Goal: Communication & Community: Answer question/provide support

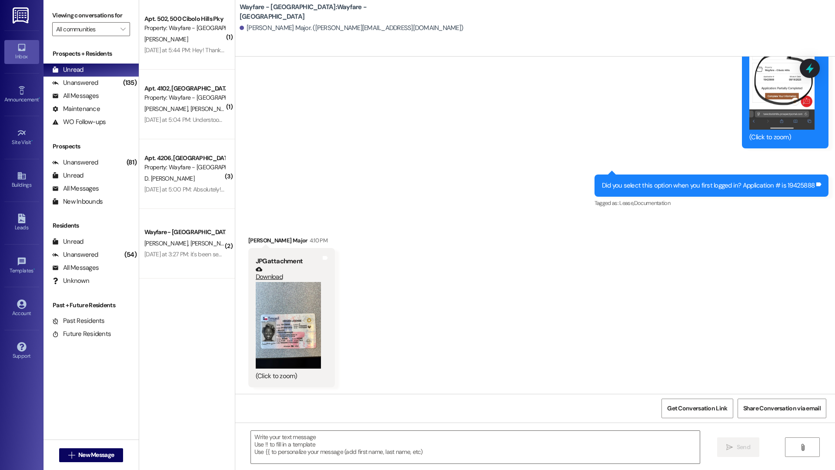
scroll to position [719, 0]
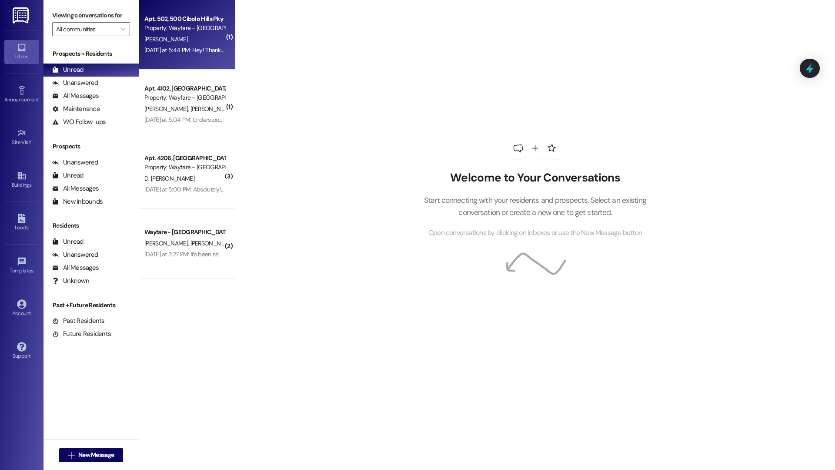
click at [207, 48] on div "[DATE] at 5:44 PM: Hey! Thank you so much I will drop the key off first thing […" at bounding box center [293, 50] width 298 height 8
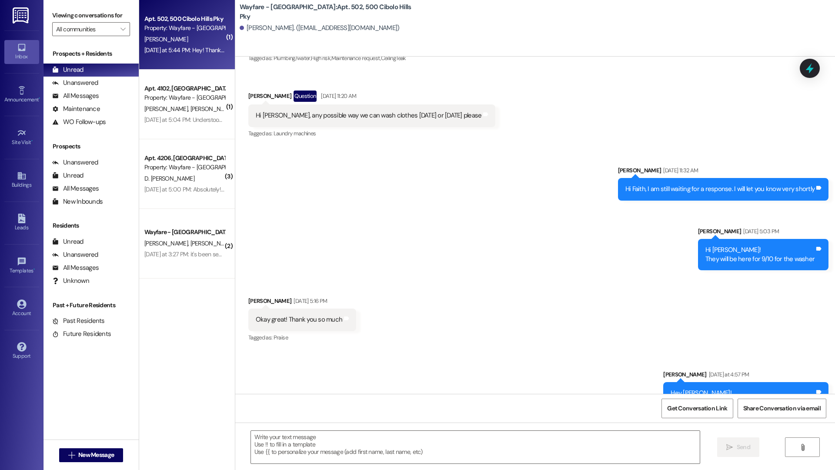
scroll to position [37547, 0]
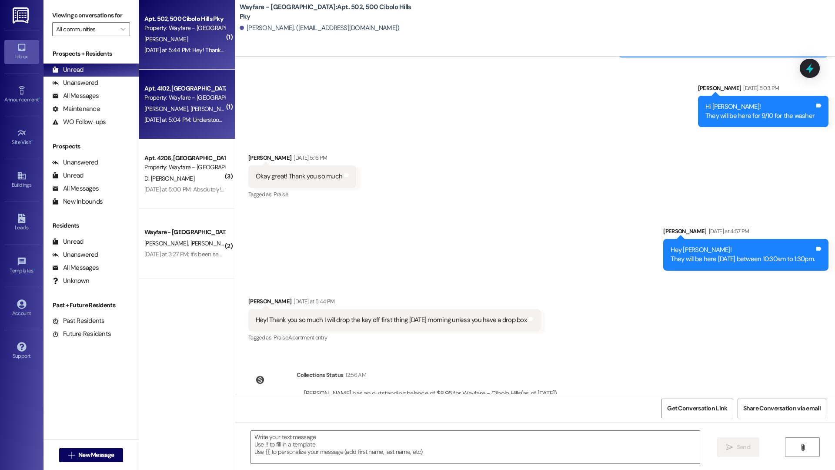
click at [170, 95] on div "Property: Wayfare - [GEOGRAPHIC_DATA]" at bounding box center [184, 97] width 80 height 9
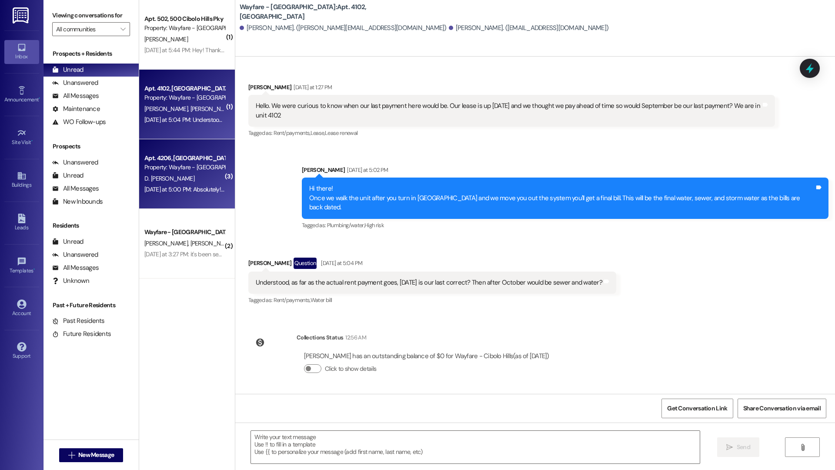
scroll to position [18904, 0]
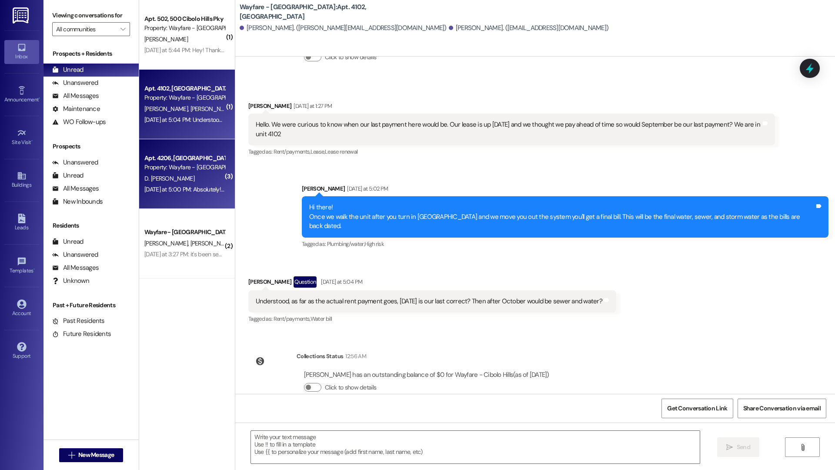
click at [197, 184] on div "Yesterday at 5:00 PM: Absolutely! We are excited to welcome you to our communit…" at bounding box center [185, 189] width 82 height 11
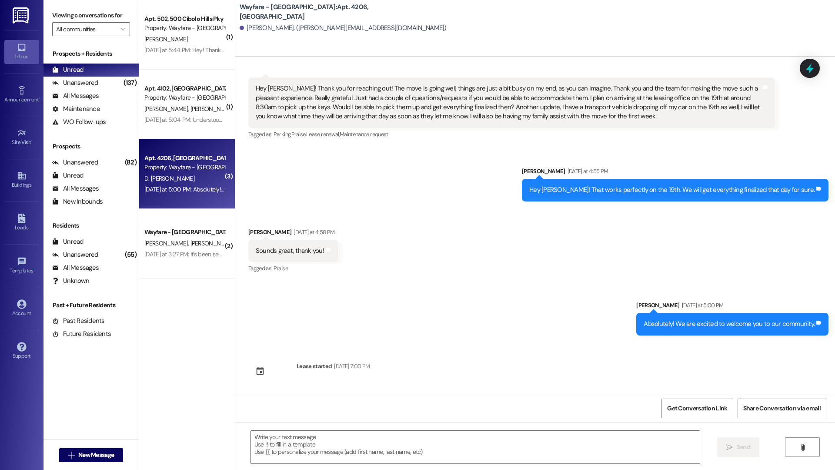
scroll to position [186, 0]
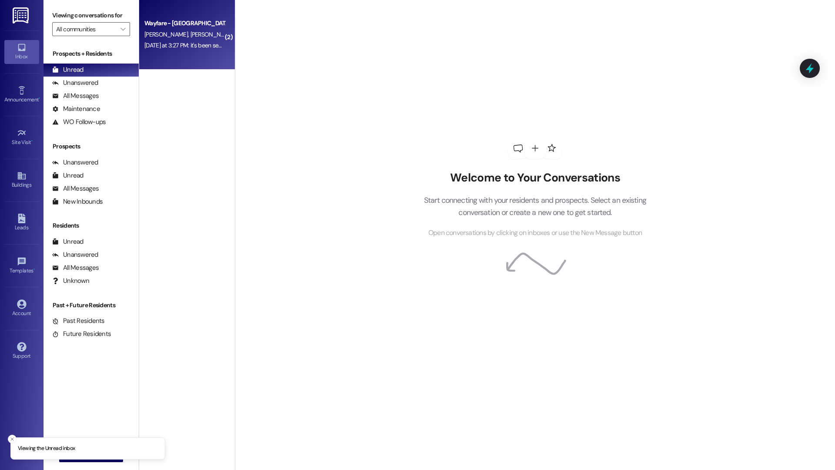
click at [206, 46] on div "Yesterday at 3:27 PM: it's been sent. Log into your portal using this link, and…" at bounding box center [340, 45] width 393 height 8
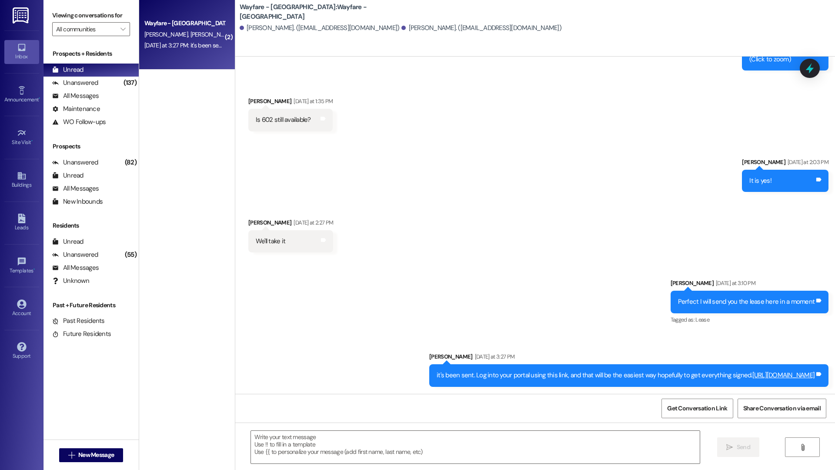
scroll to position [544, 0]
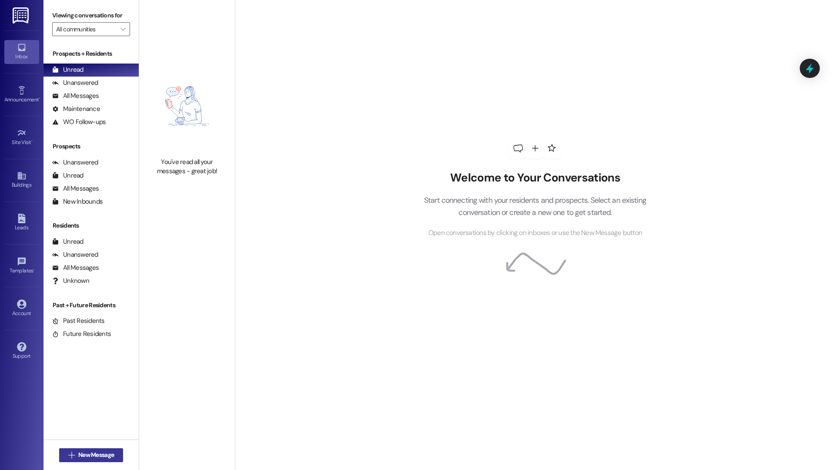
click at [96, 452] on span "New Message" at bounding box center [96, 454] width 36 height 9
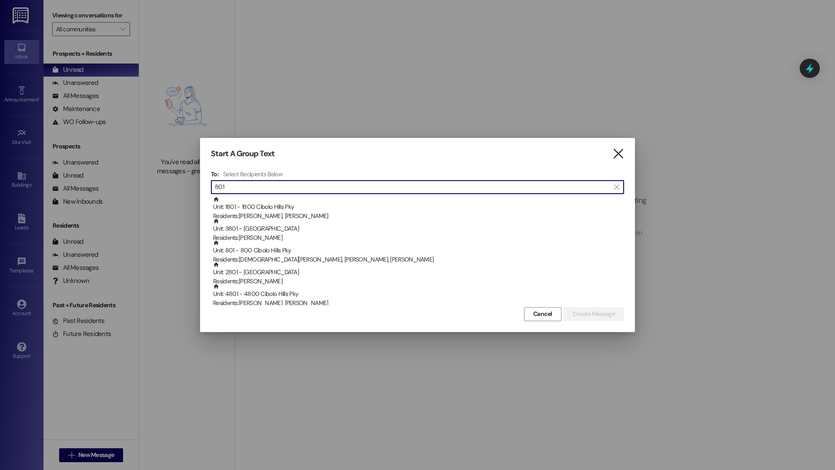
type input "801"
click at [624, 154] on div "Start A Group Text  To: Select Recipients Below  801  Unit: 1801 - 1800 Cibo…" at bounding box center [417, 235] width 435 height 194
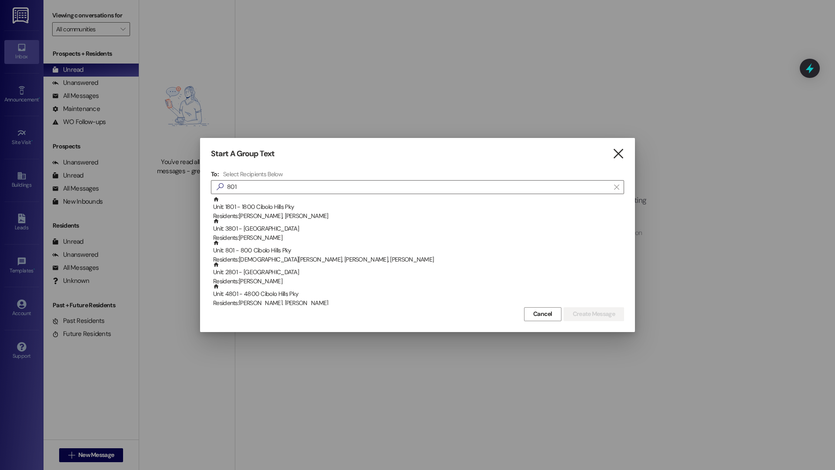
click at [624, 154] on icon "" at bounding box center [619, 153] width 12 height 9
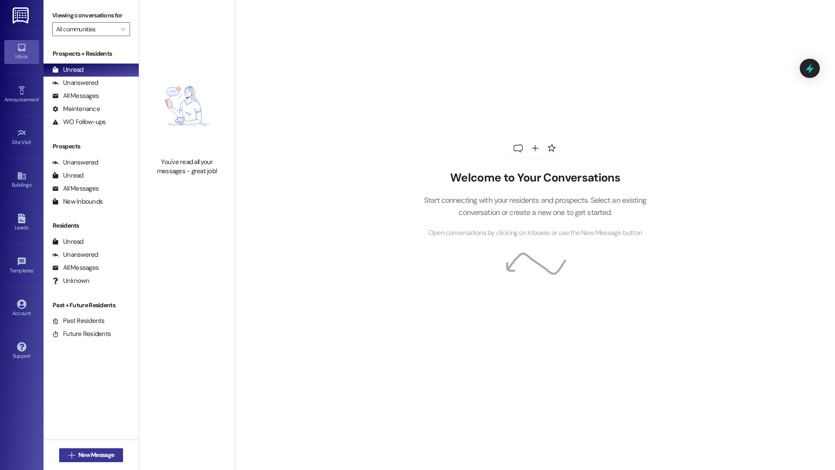
click at [96, 457] on span "New Message" at bounding box center [96, 454] width 36 height 9
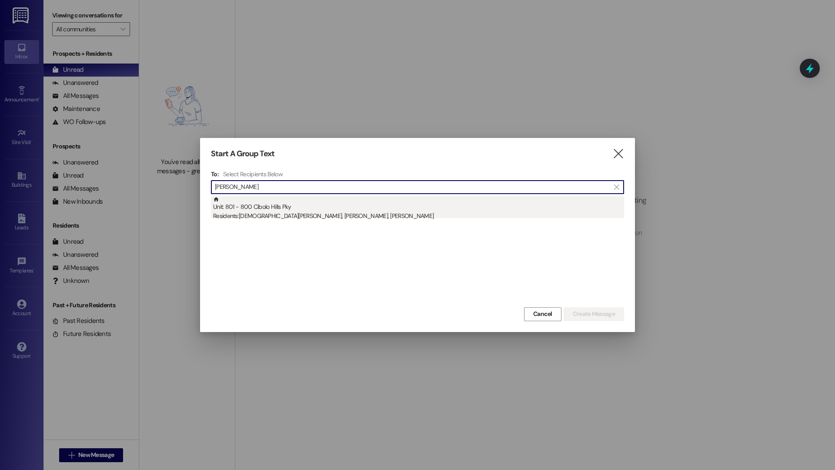
type input "[PERSON_NAME]"
click at [304, 210] on div "Unit: 801 - 800 Cibolo Hills Pky Residents: [PERSON_NAME], [PERSON_NAME], [PERS…" at bounding box center [418, 208] width 411 height 25
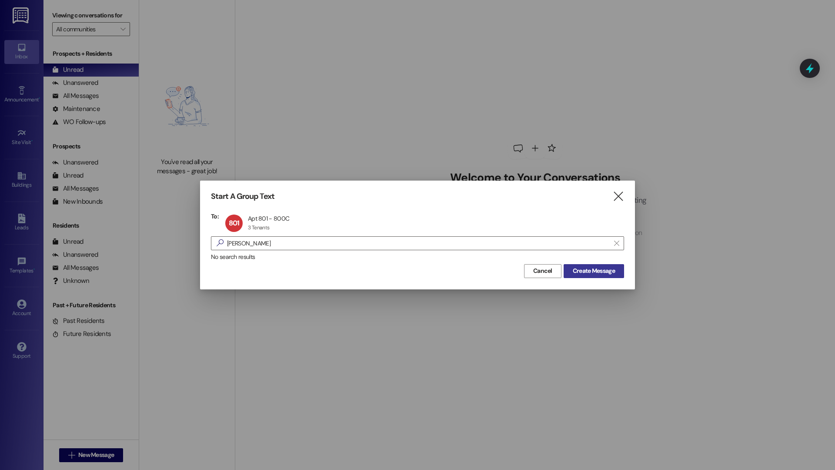
click at [603, 273] on span "Create Message" at bounding box center [594, 270] width 42 height 9
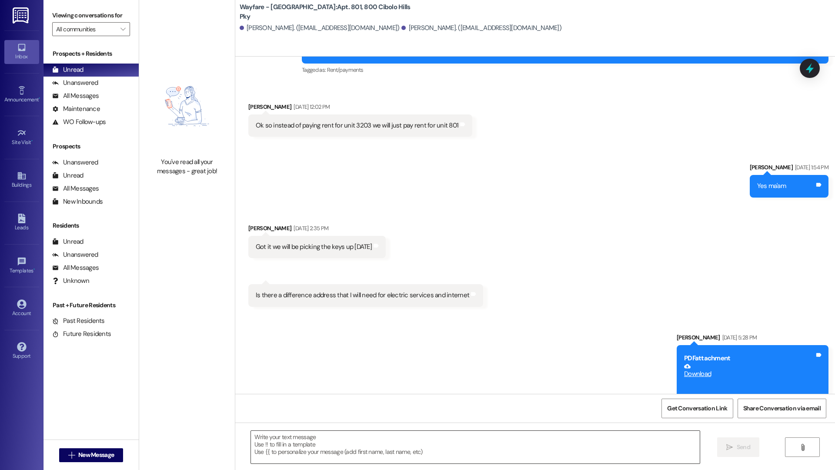
click at [451, 456] on textarea at bounding box center [475, 447] width 449 height 33
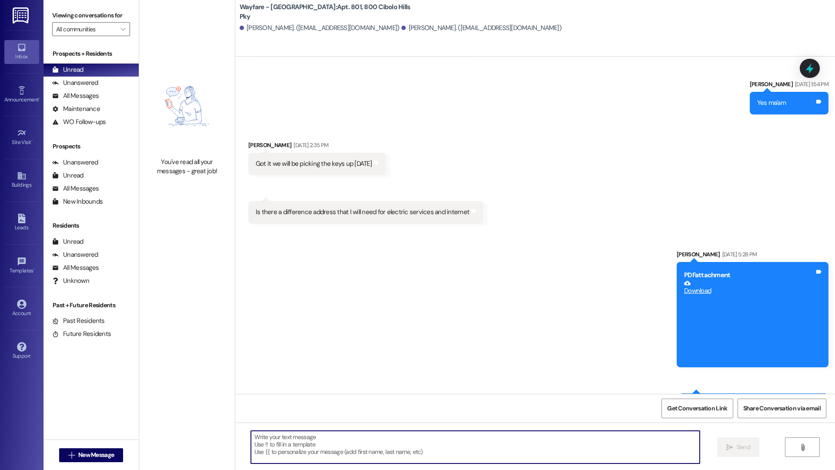
scroll to position [11671, 0]
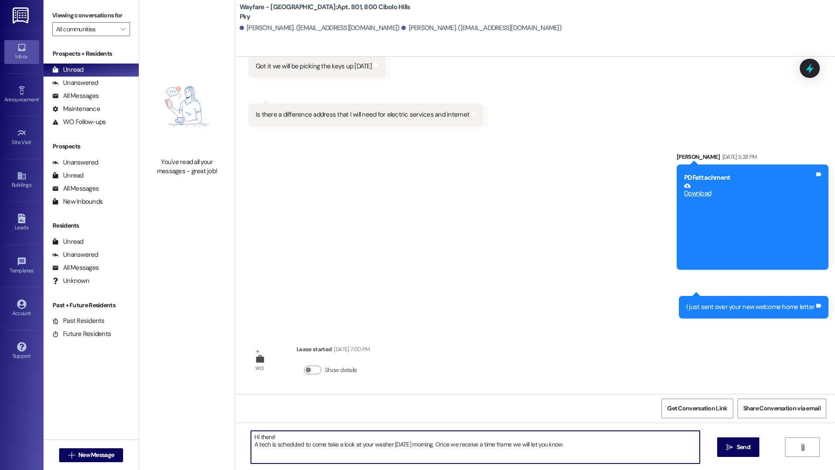
click at [394, 446] on textarea "Hi there! A tech is scheduled to come take a look at your washer [DATE] morning…" at bounding box center [475, 447] width 449 height 33
click at [425, 447] on textarea "Hi there! A tech is scheduled to come take a look at your washer [DATE] morning…" at bounding box center [475, 447] width 449 height 33
type textarea "Hi there! A tech is scheduled to come take a look at your washer [DATE] morning…"
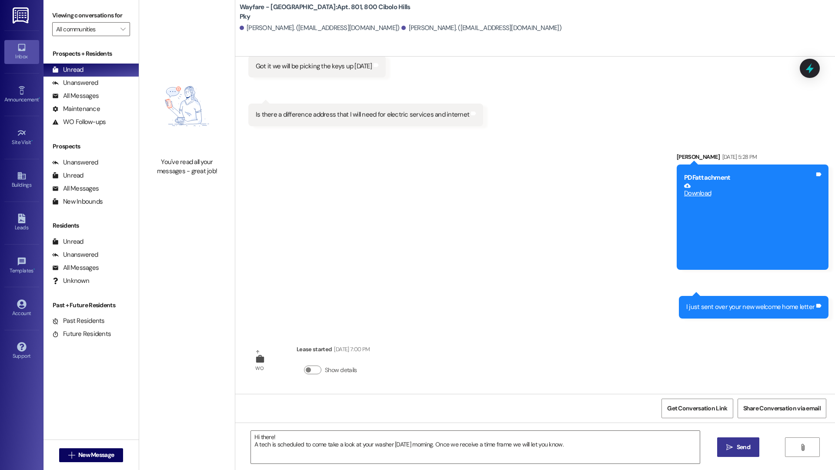
click at [739, 451] on span "Send" at bounding box center [743, 446] width 13 height 9
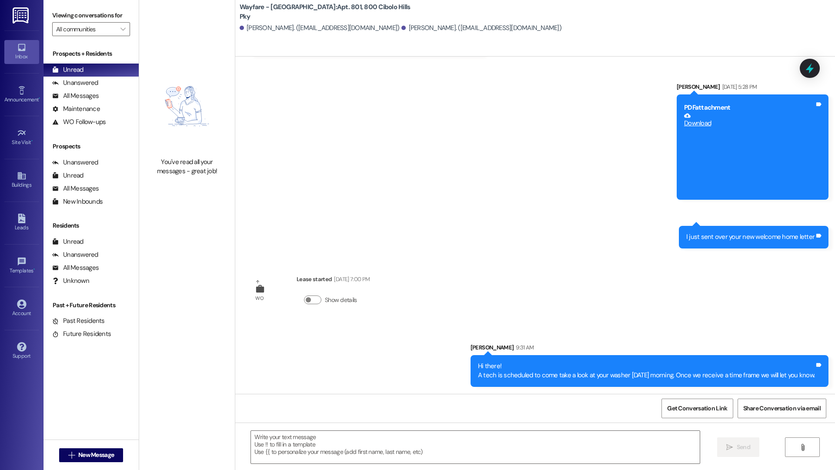
scroll to position [11720, 0]
